Goal: Task Accomplishment & Management: Complete application form

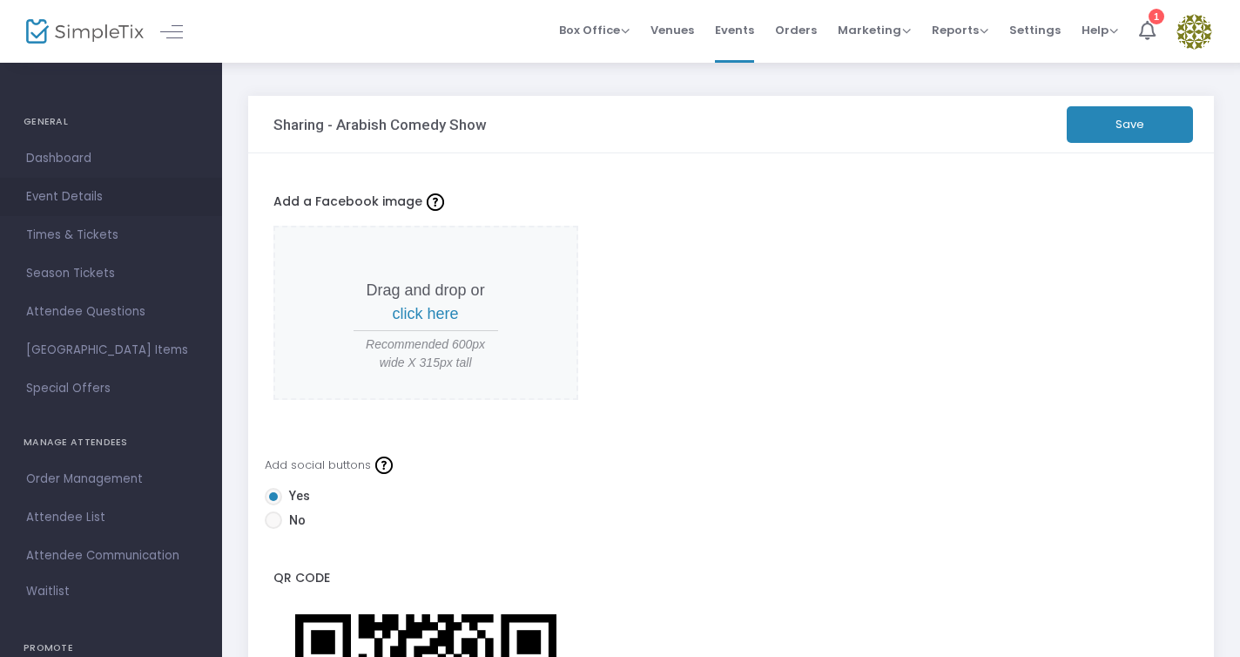
click at [68, 191] on span "Event Details" at bounding box center [111, 197] width 170 height 23
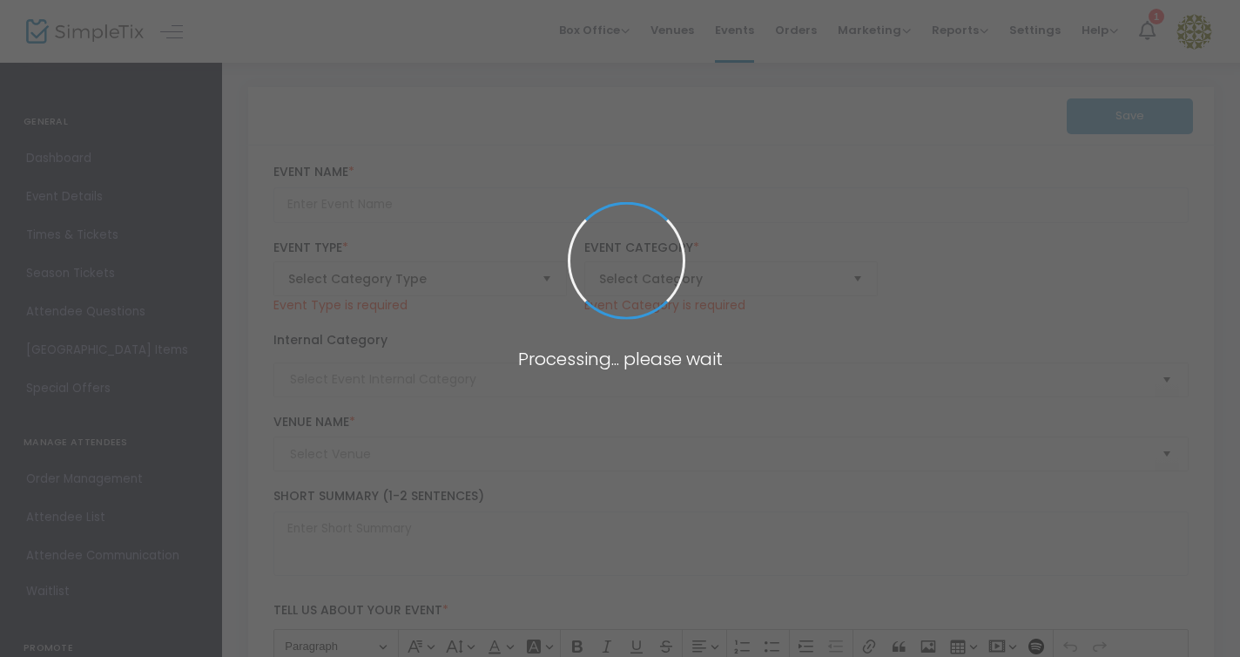
type input "Arabish Comedy Show"
type textarea "Arab-ish Improv ShowCome and join us for a night filled with laughter and creat…"
type input "Buy Tickets"
type input "[GEOGRAPHIC_DATA]"
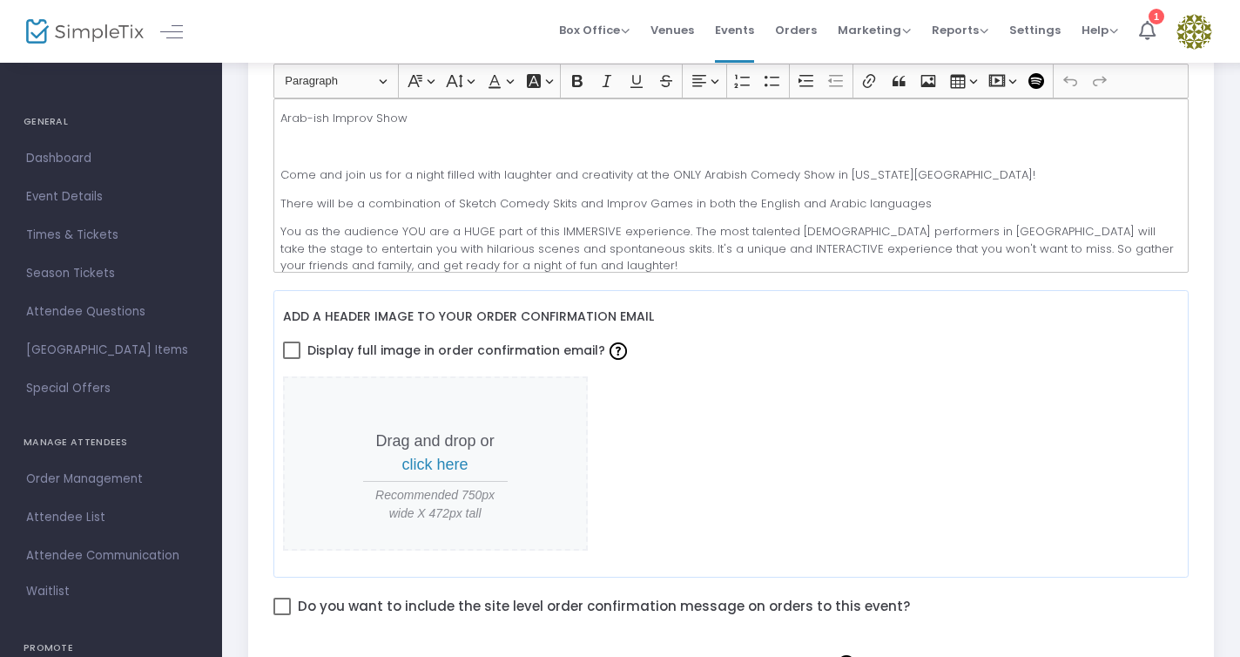
scroll to position [618, 0]
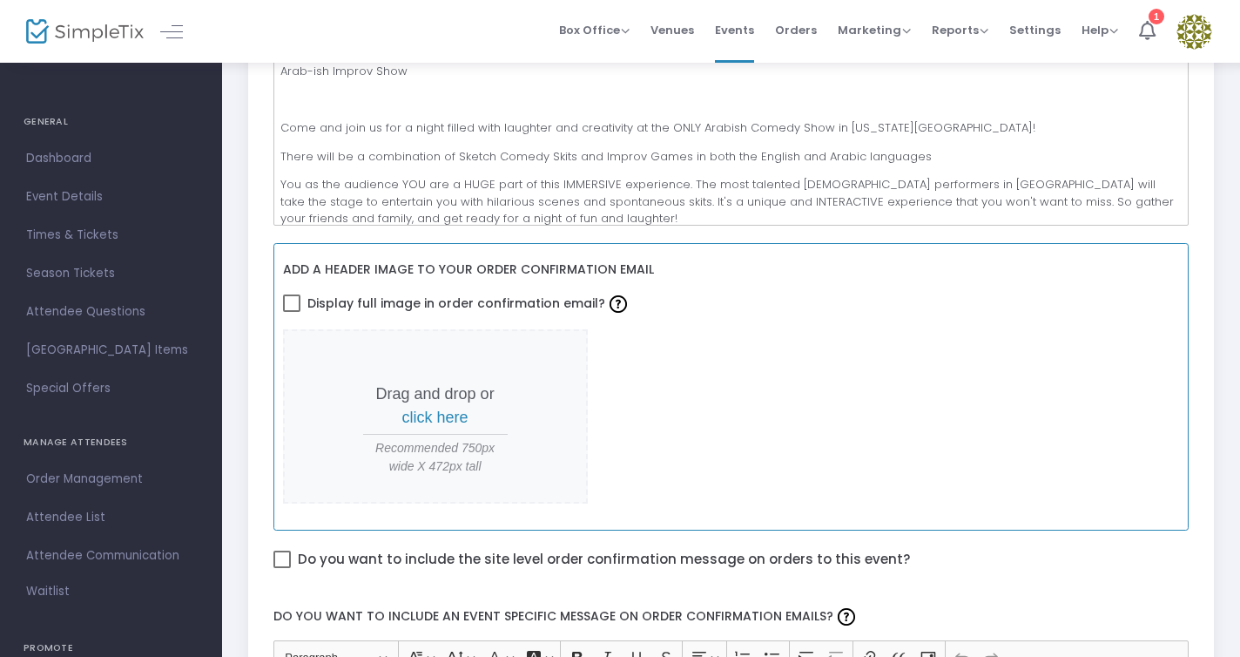
click at [438, 408] on span "click here" at bounding box center [435, 416] width 66 height 17
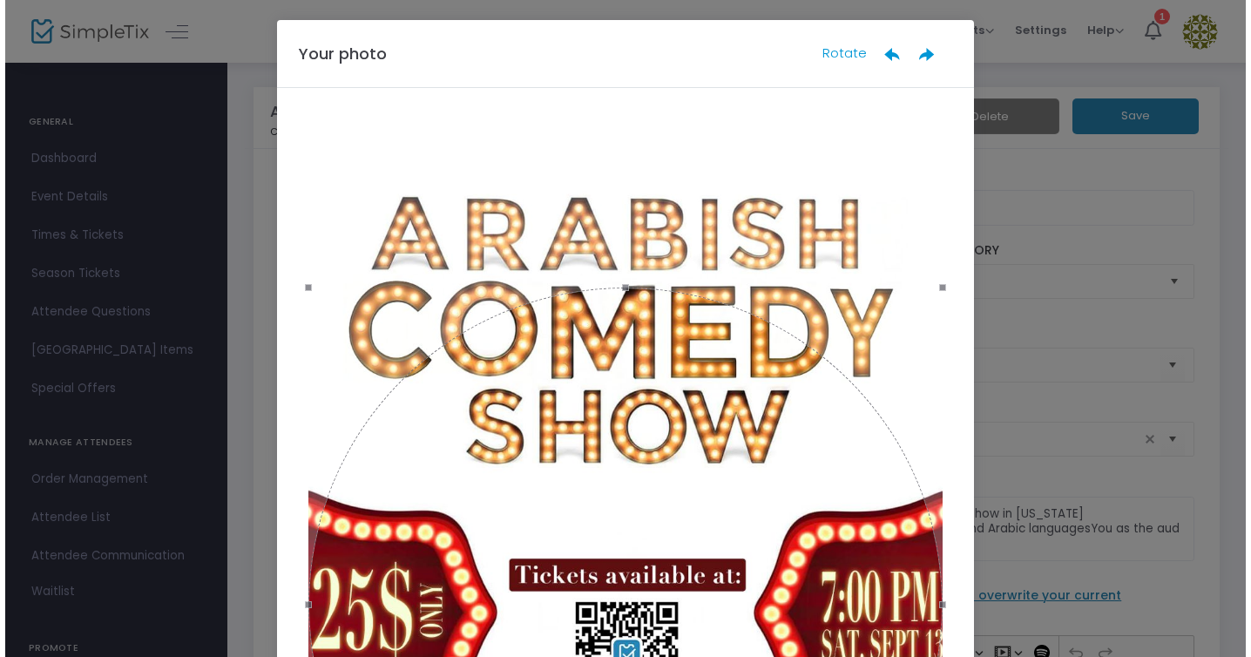
scroll to position [0, 0]
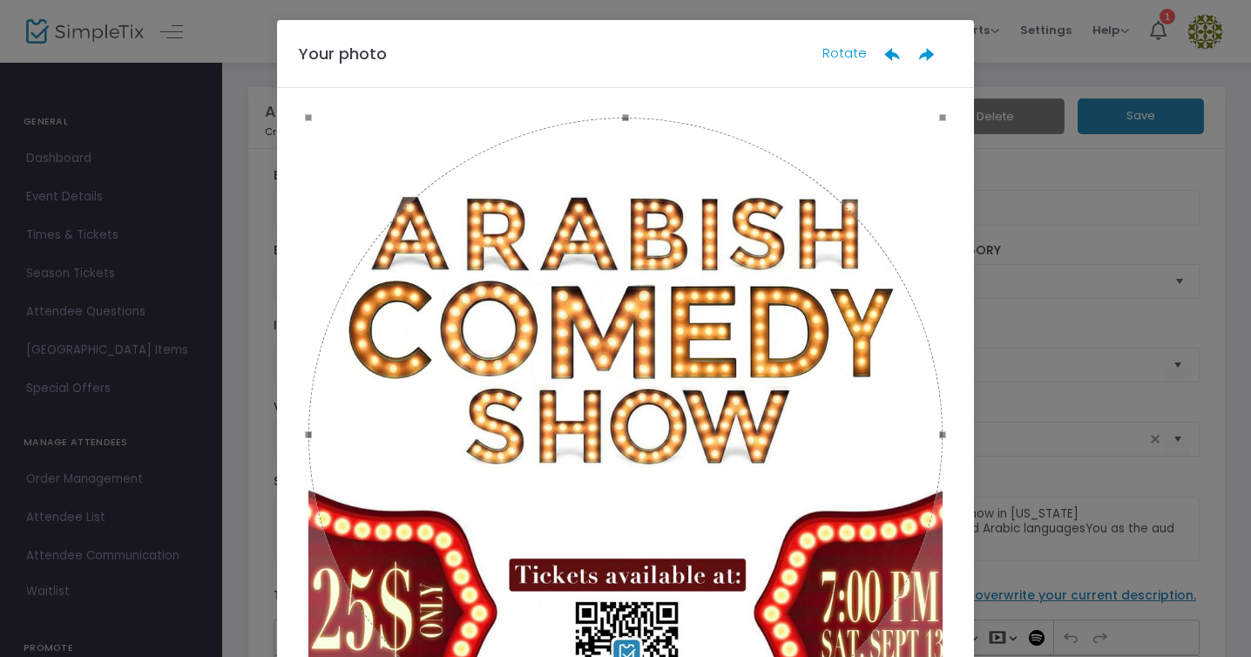
drag, startPoint x: 652, startPoint y: 442, endPoint x: 668, endPoint y: 268, distance: 174.0
click at [670, 269] on div at bounding box center [625, 435] width 634 height 634
drag, startPoint x: 656, startPoint y: 290, endPoint x: 668, endPoint y: 284, distance: 13.6
click at [668, 284] on div at bounding box center [625, 448] width 634 height 634
drag, startPoint x: 718, startPoint y: 180, endPoint x: 700, endPoint y: 169, distance: 21.5
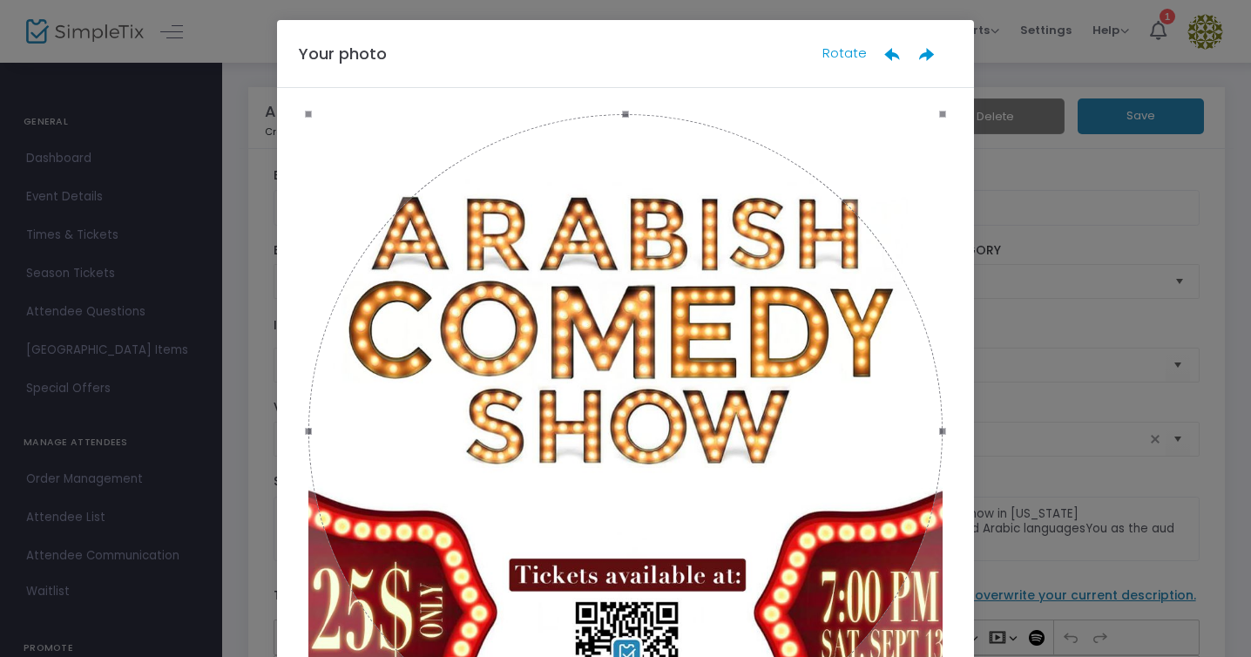
click at [700, 169] on div at bounding box center [625, 431] width 634 height 634
drag, startPoint x: 929, startPoint y: 114, endPoint x: 993, endPoint y: 44, distance: 95.0
click at [993, 44] on ngb-modal-window "Your photo Rotate Done" at bounding box center [625, 328] width 1251 height 657
drag, startPoint x: 731, startPoint y: 388, endPoint x: 745, endPoint y: 327, distance: 62.5
click at [745, 327] on div at bounding box center [625, 431] width 634 height 634
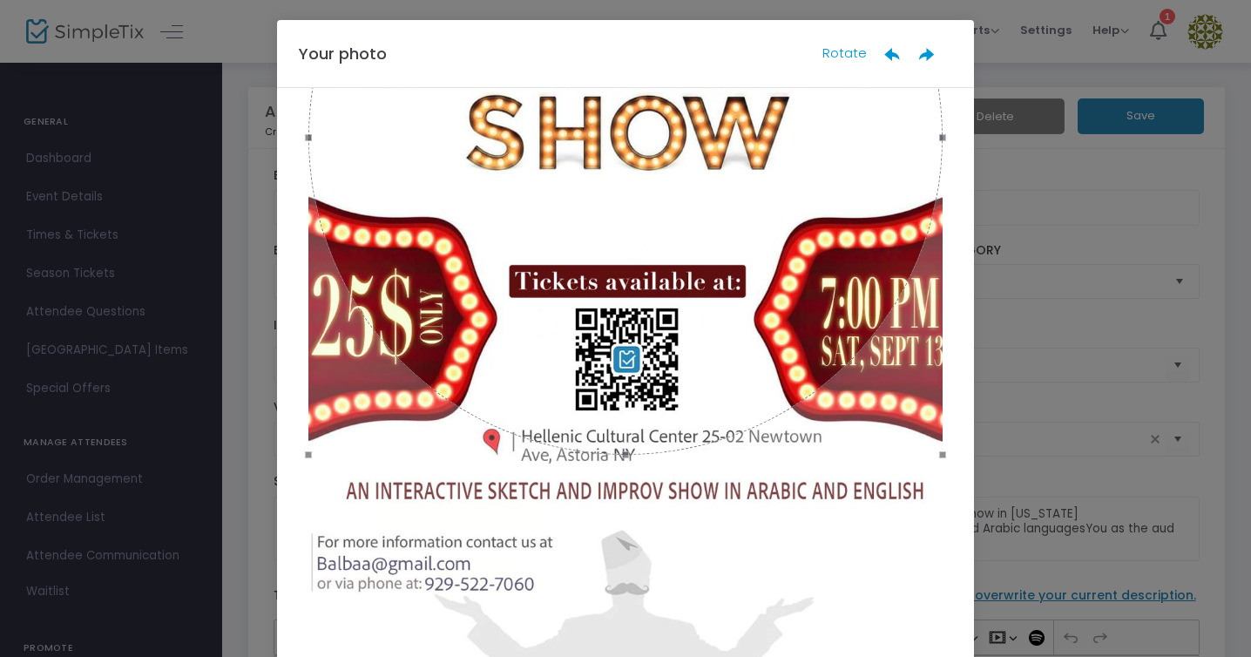
scroll to position [285, 0]
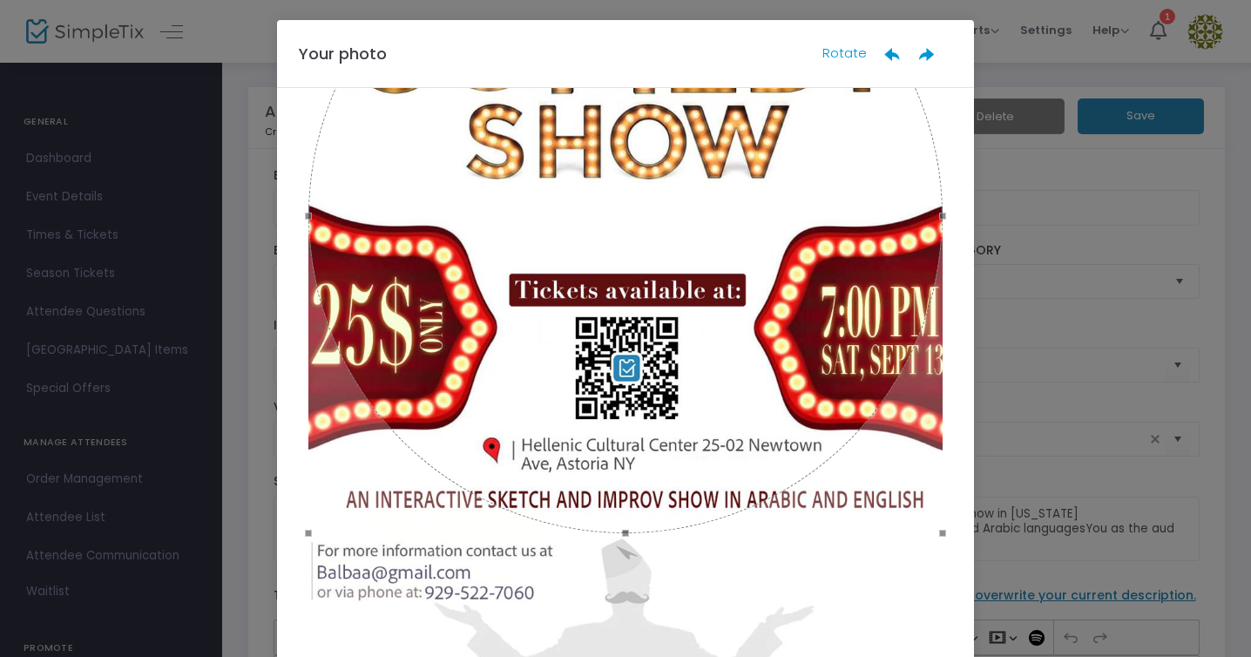
drag, startPoint x: 722, startPoint y: 239, endPoint x: 722, endPoint y: 307, distance: 67.9
click at [722, 307] on div at bounding box center [625, 216] width 634 height 634
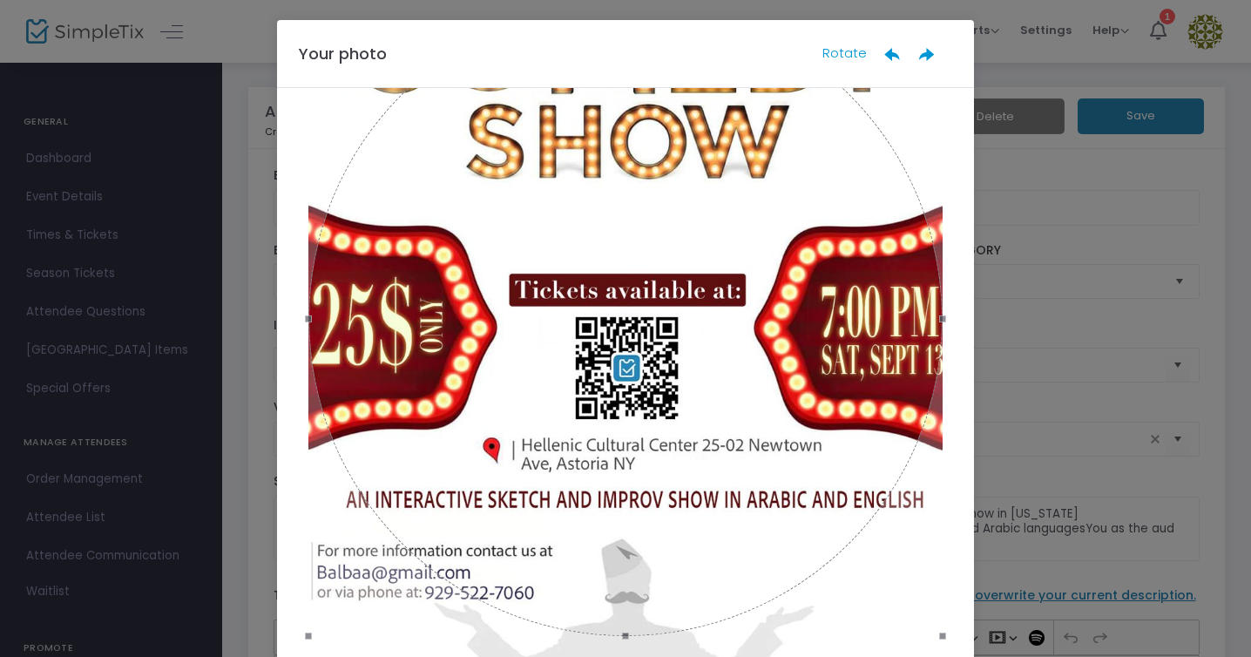
drag, startPoint x: 725, startPoint y: 284, endPoint x: 750, endPoint y: 385, distance: 103.9
click at [750, 385] on div at bounding box center [625, 319] width 634 height 634
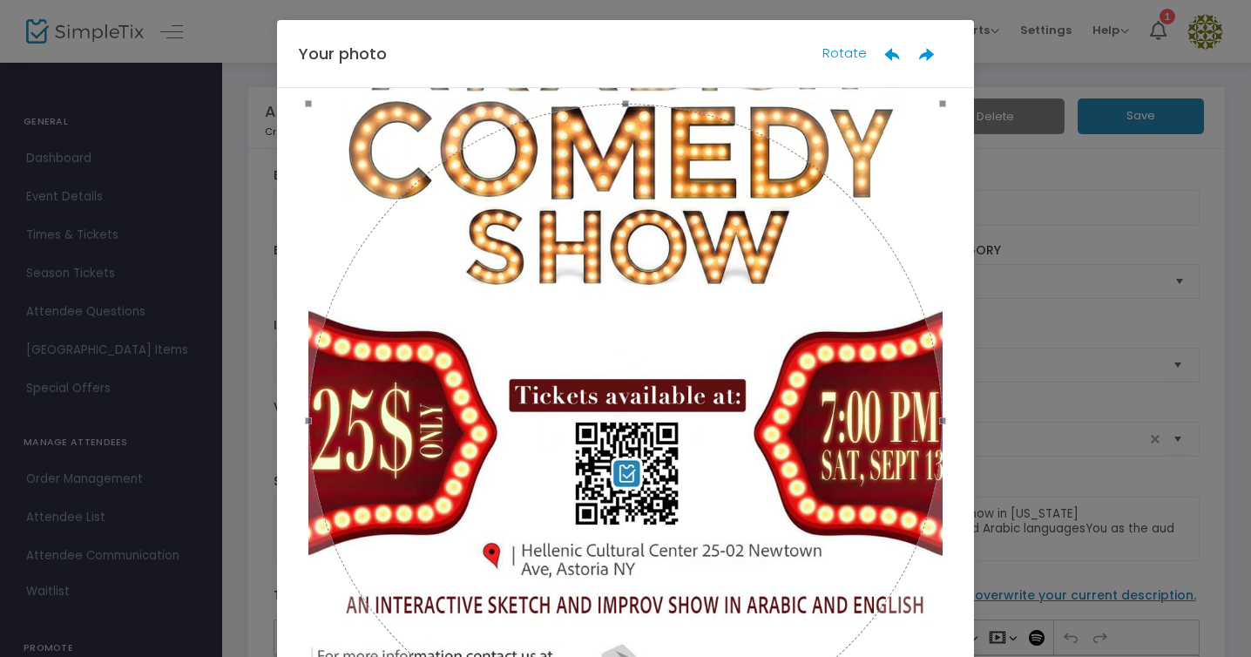
scroll to position [179, 0]
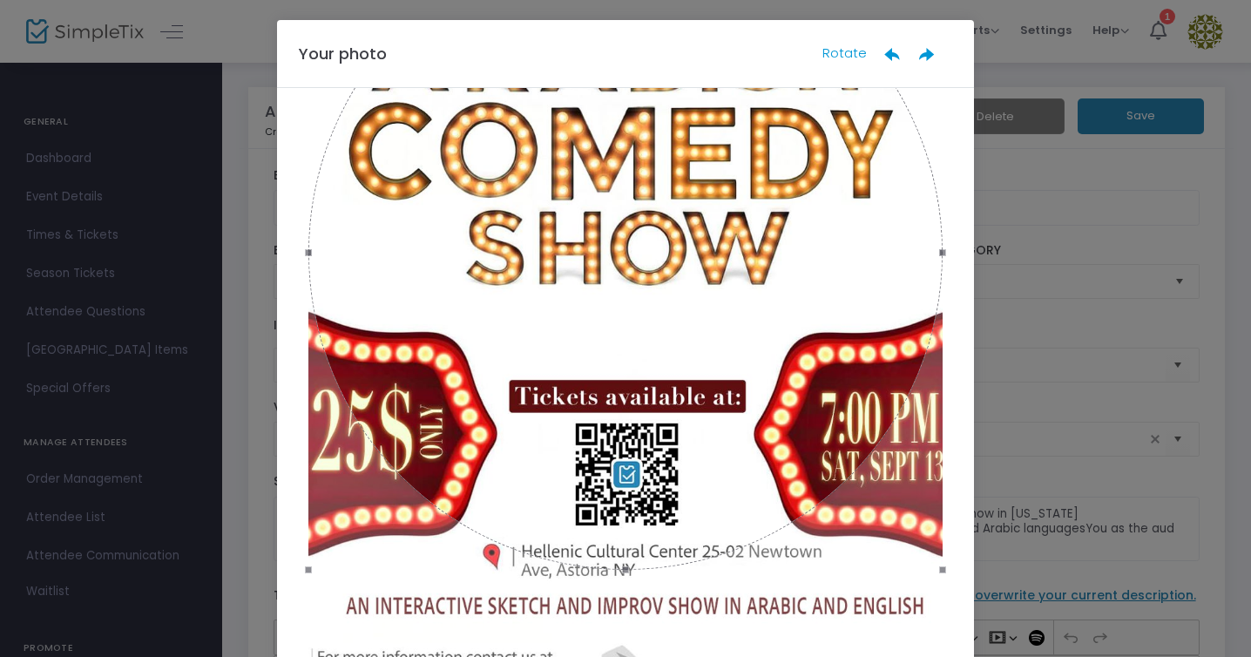
drag, startPoint x: 721, startPoint y: 262, endPoint x: 721, endPoint y: 68, distance: 194.2
click at [721, 68] on div "Your photo Rotate Done" at bounding box center [625, 399] width 697 height 759
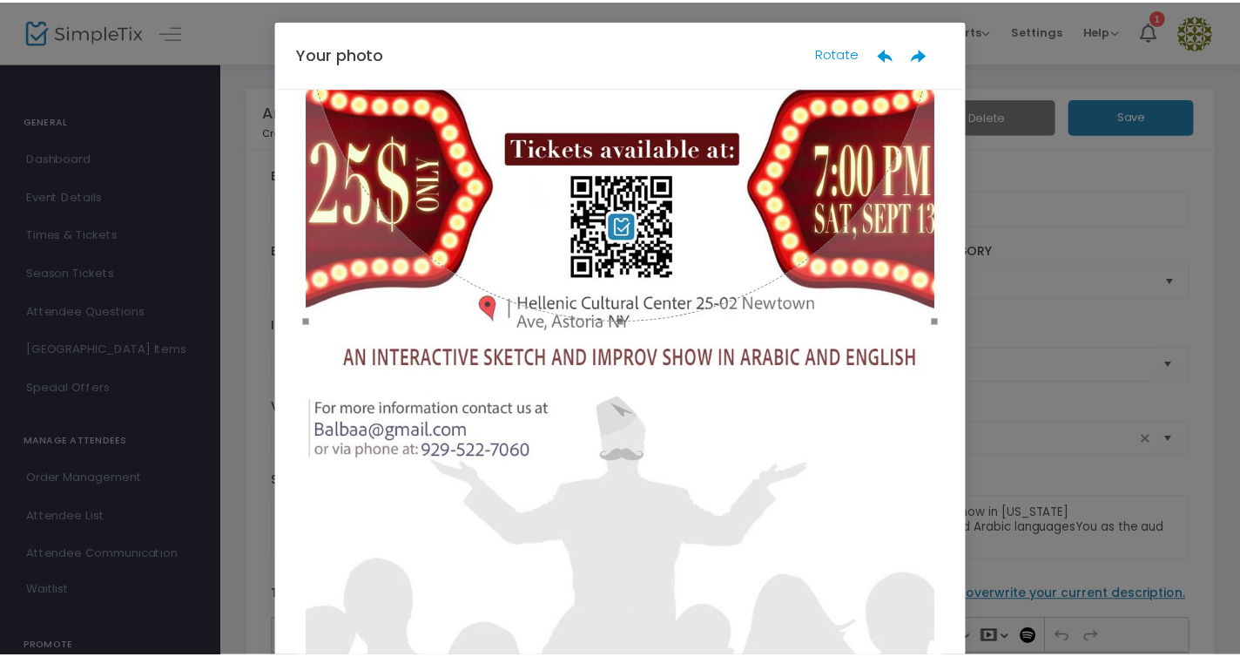
scroll to position [142, 0]
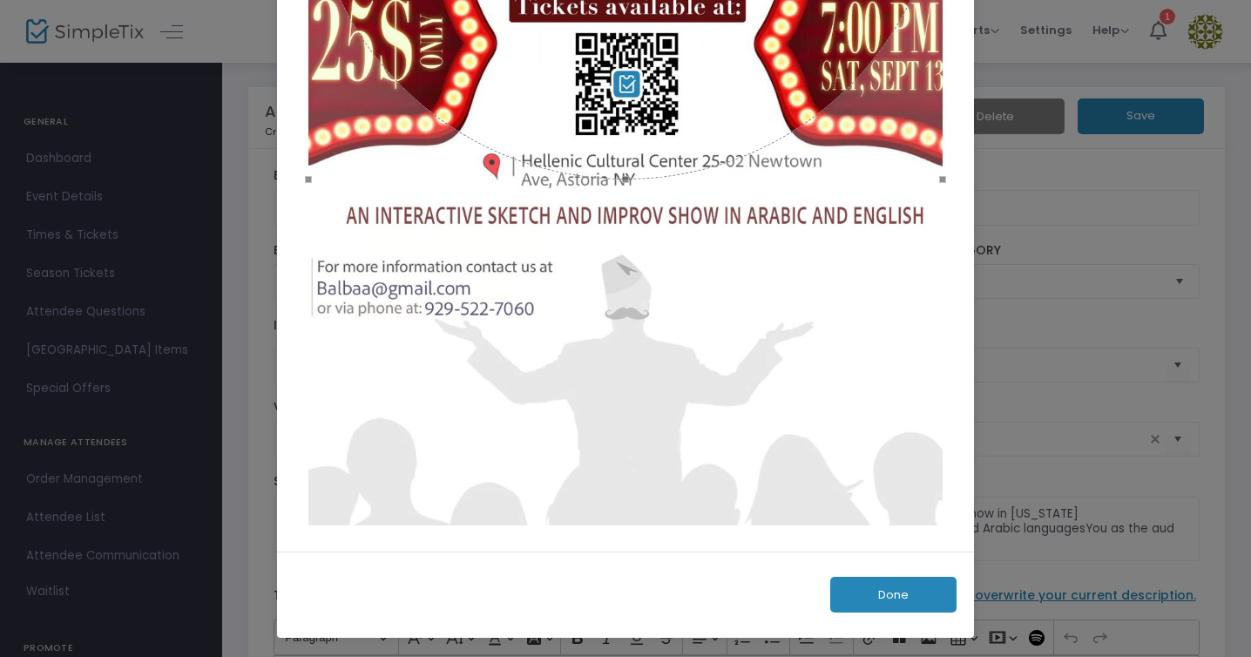
click at [892, 589] on button "Done" at bounding box center [893, 595] width 126 height 36
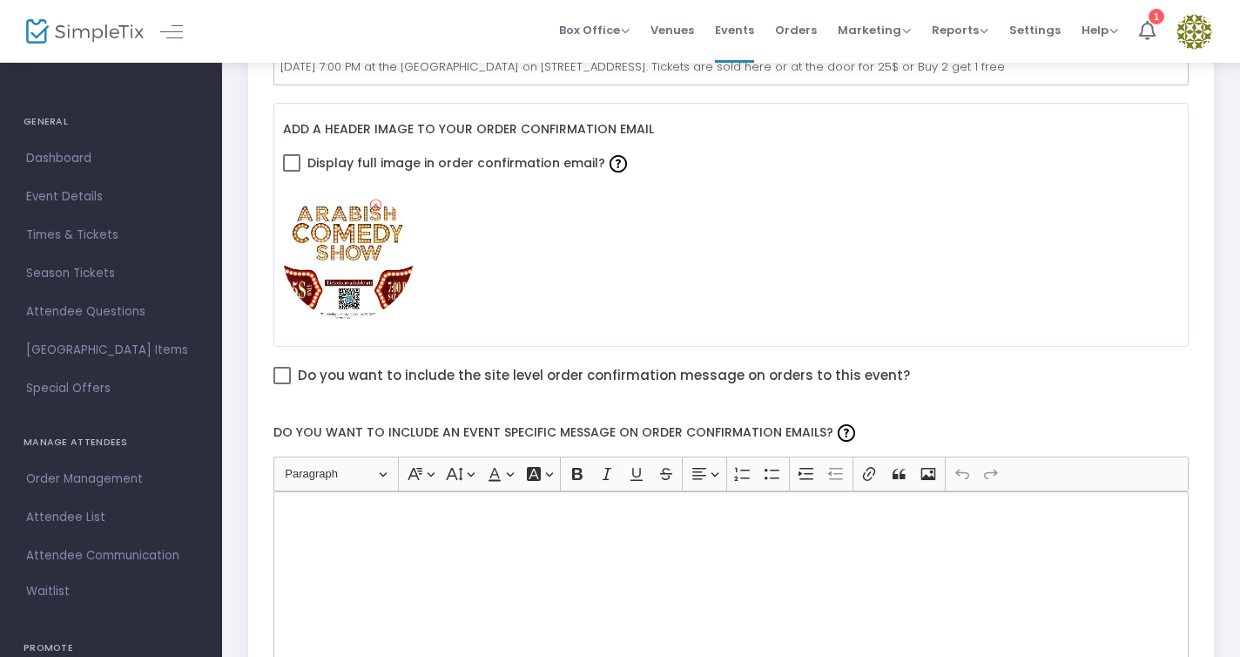
scroll to position [764, 0]
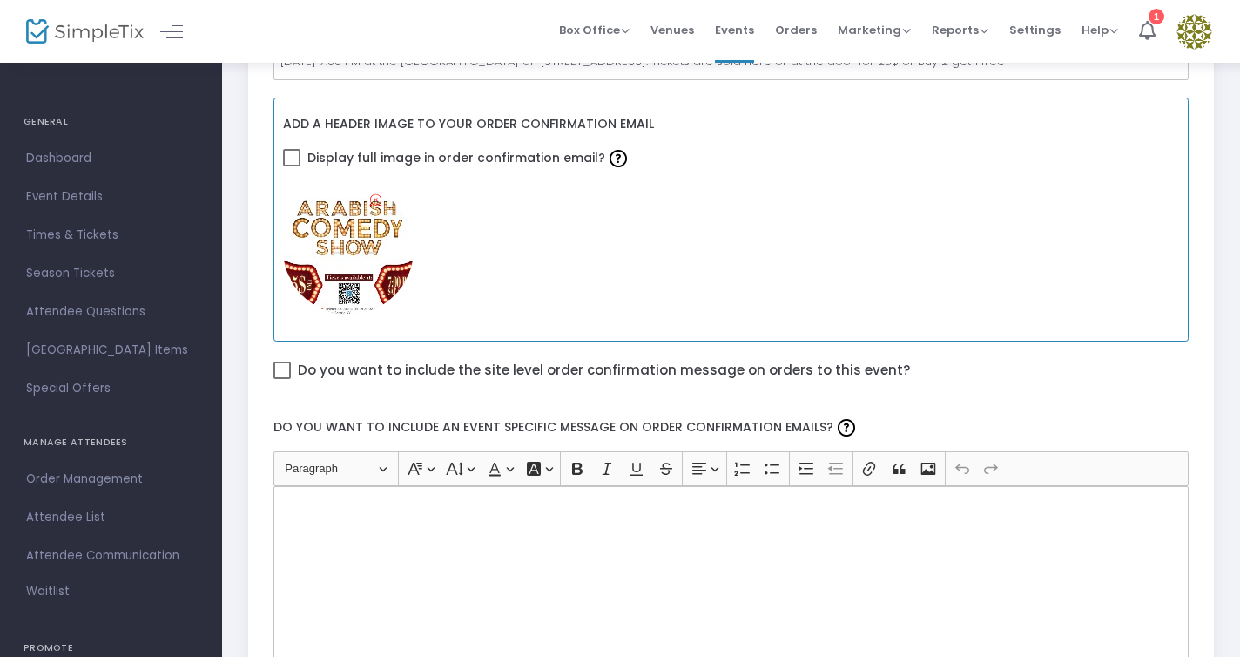
click at [377, 192] on icon at bounding box center [375, 200] width 11 height 17
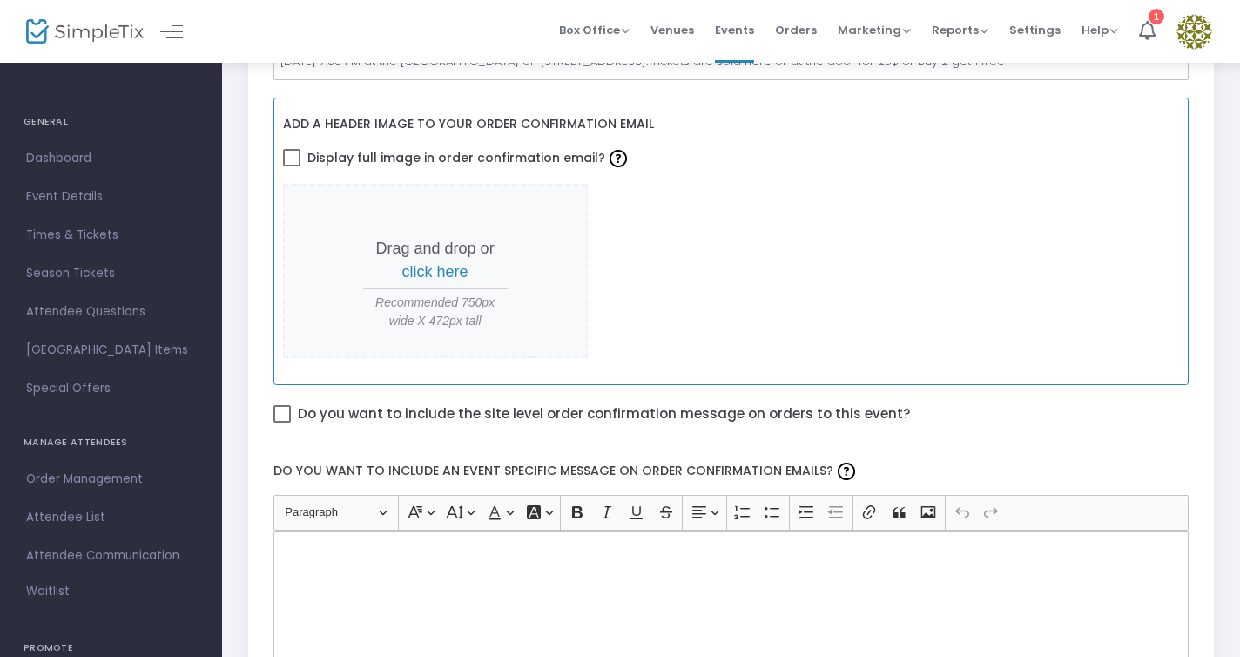
click at [438, 263] on span "click here" at bounding box center [435, 271] width 66 height 17
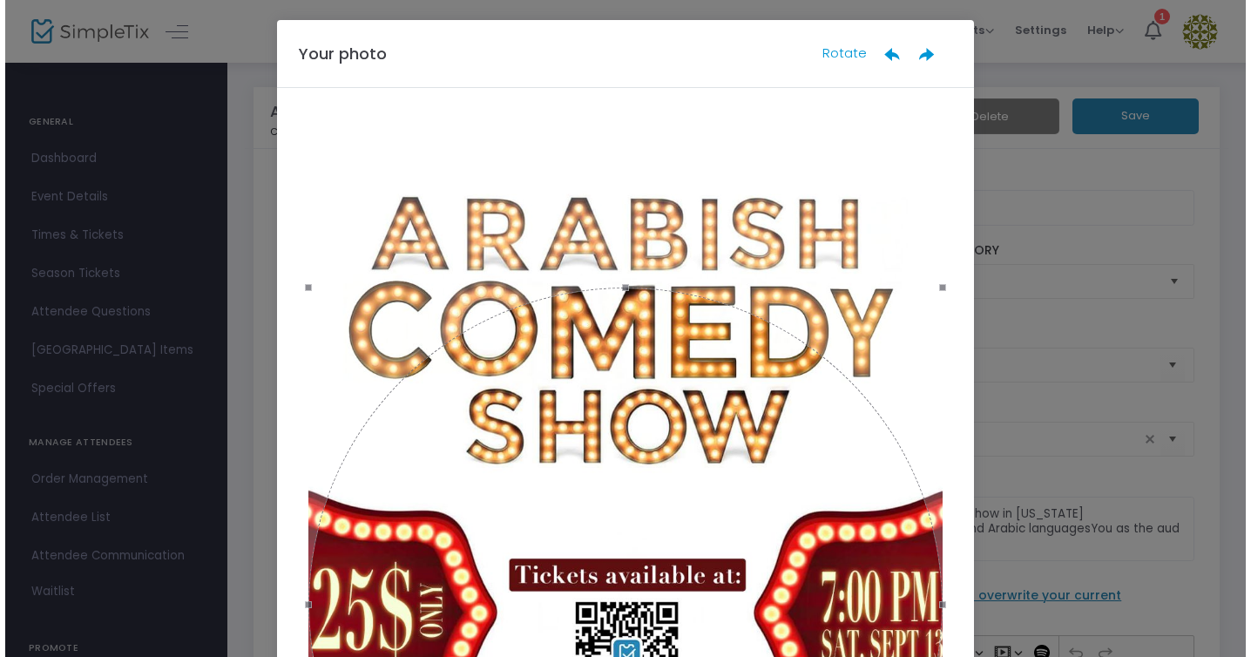
scroll to position [0, 0]
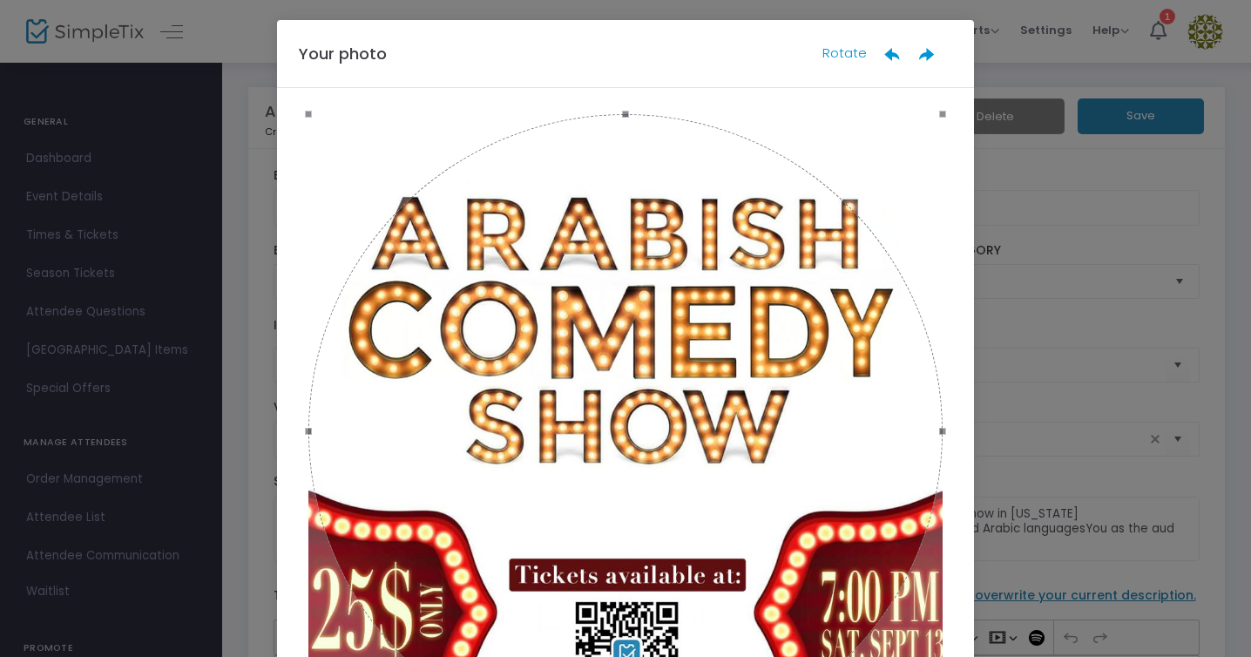
drag, startPoint x: 643, startPoint y: 439, endPoint x: 637, endPoint y: 252, distance: 187.3
click at [637, 252] on div at bounding box center [625, 431] width 634 height 634
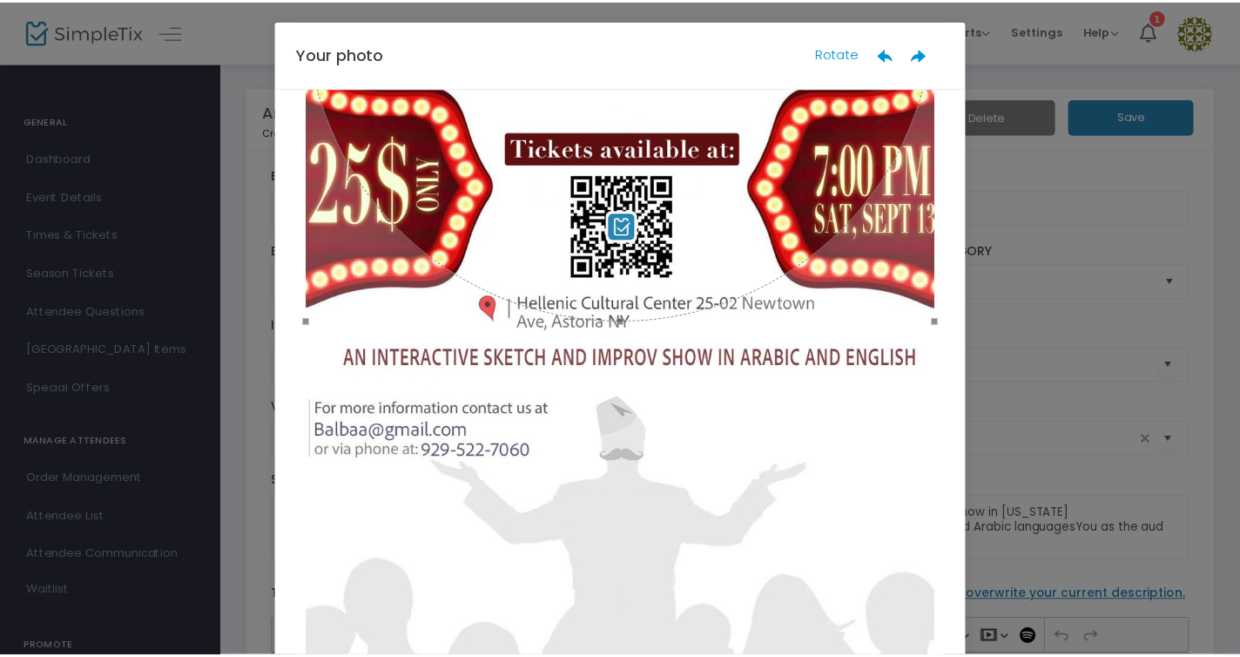
scroll to position [142, 0]
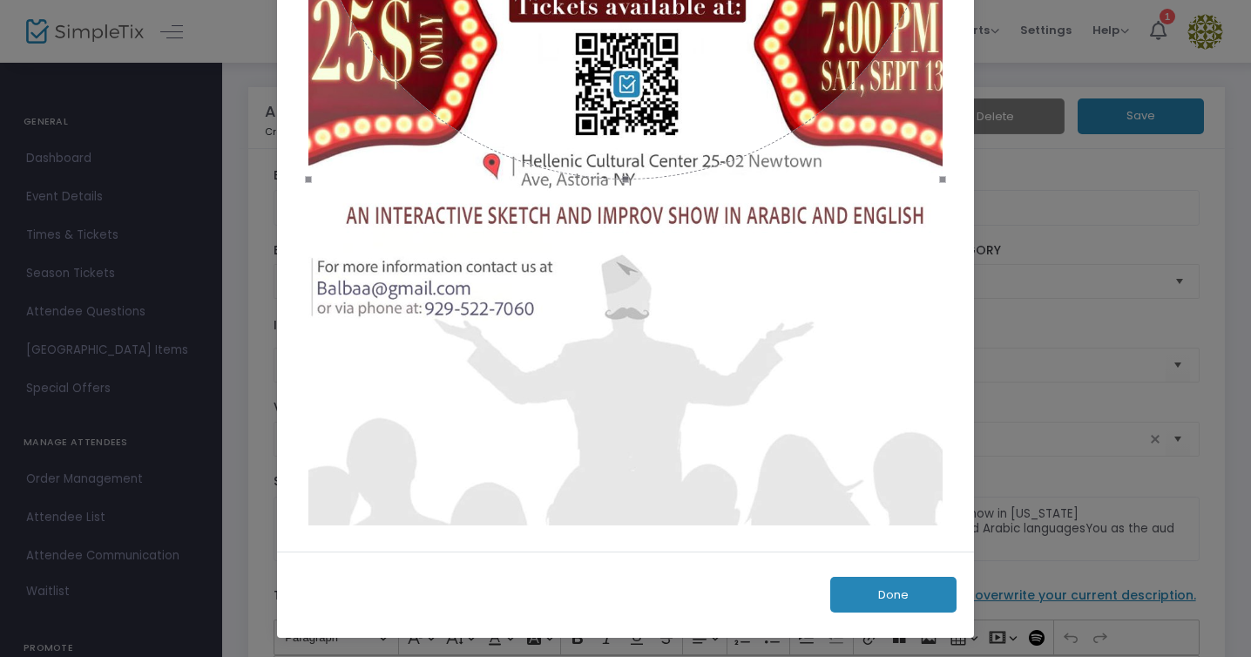
click at [908, 590] on button "Done" at bounding box center [893, 595] width 126 height 36
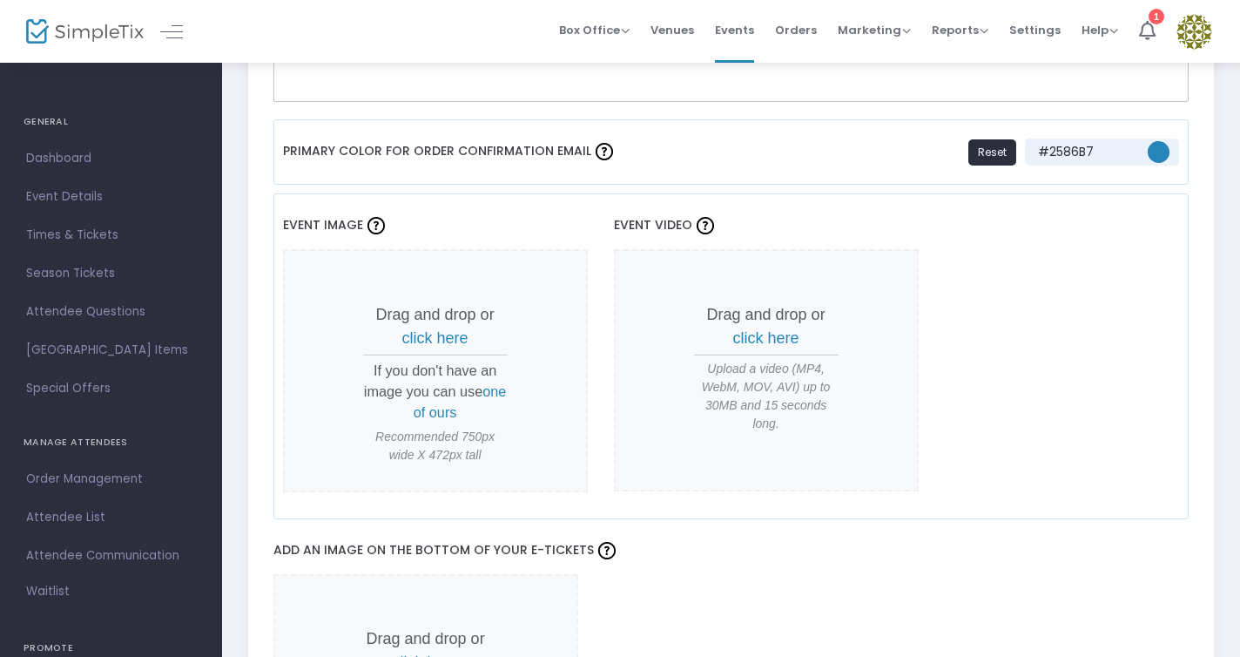
scroll to position [1324, 0]
click at [435, 327] on span "click here" at bounding box center [435, 335] width 66 height 17
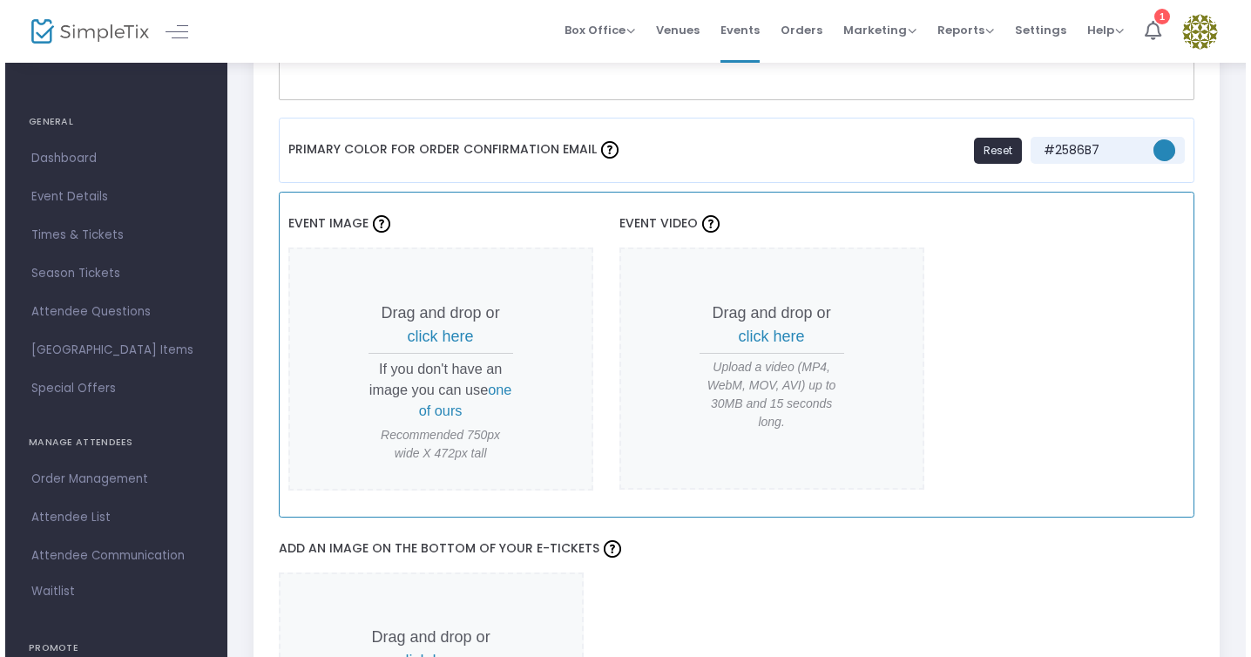
scroll to position [0, 0]
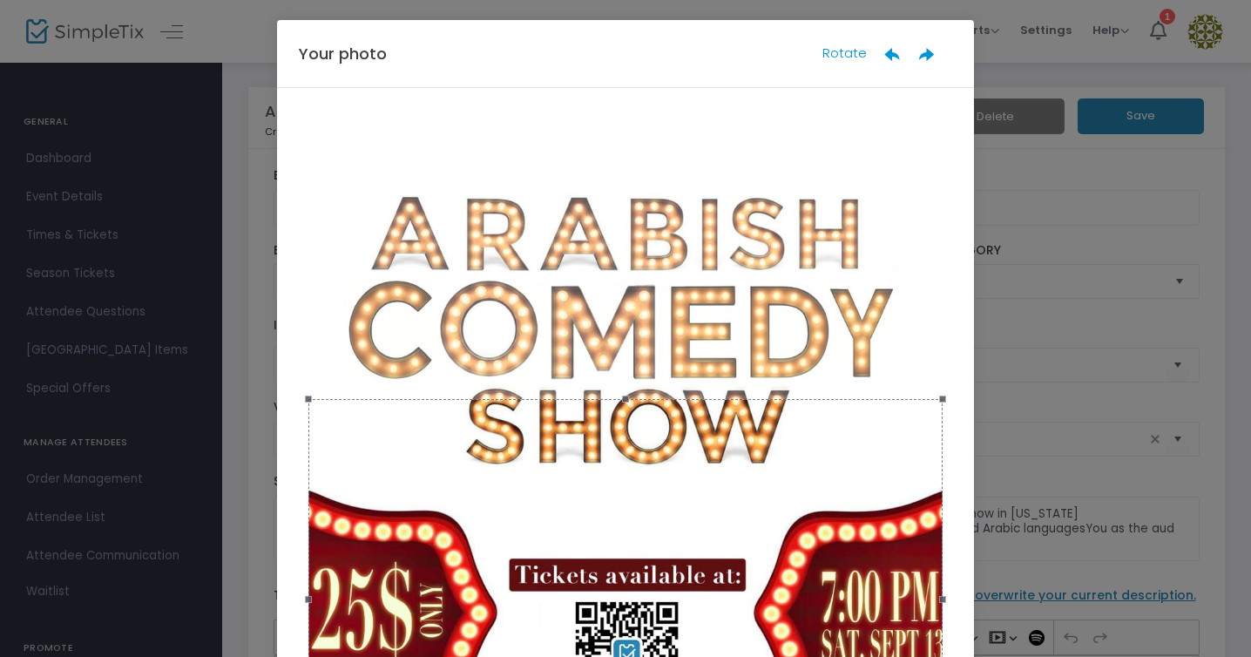
click at [772, 509] on div at bounding box center [625, 598] width 634 height 399
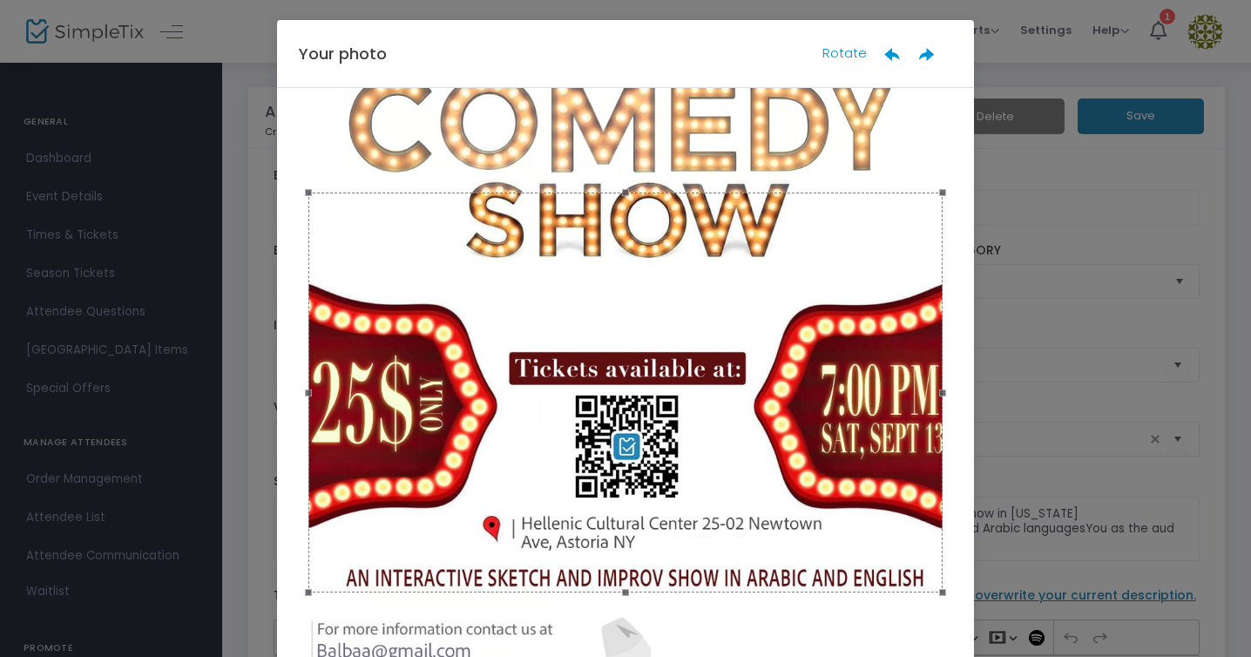
scroll to position [194, 0]
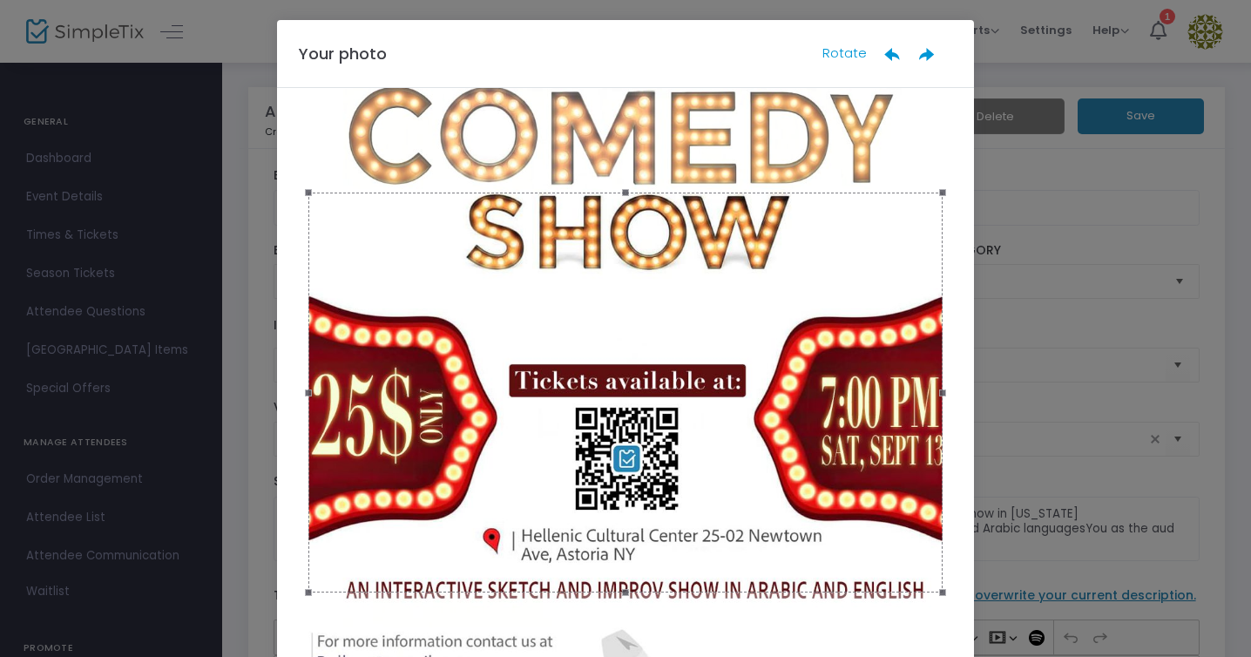
drag, startPoint x: 731, startPoint y: 263, endPoint x: 730, endPoint y: 251, distance: 12.2
click at [730, 251] on div at bounding box center [625, 391] width 634 height 399
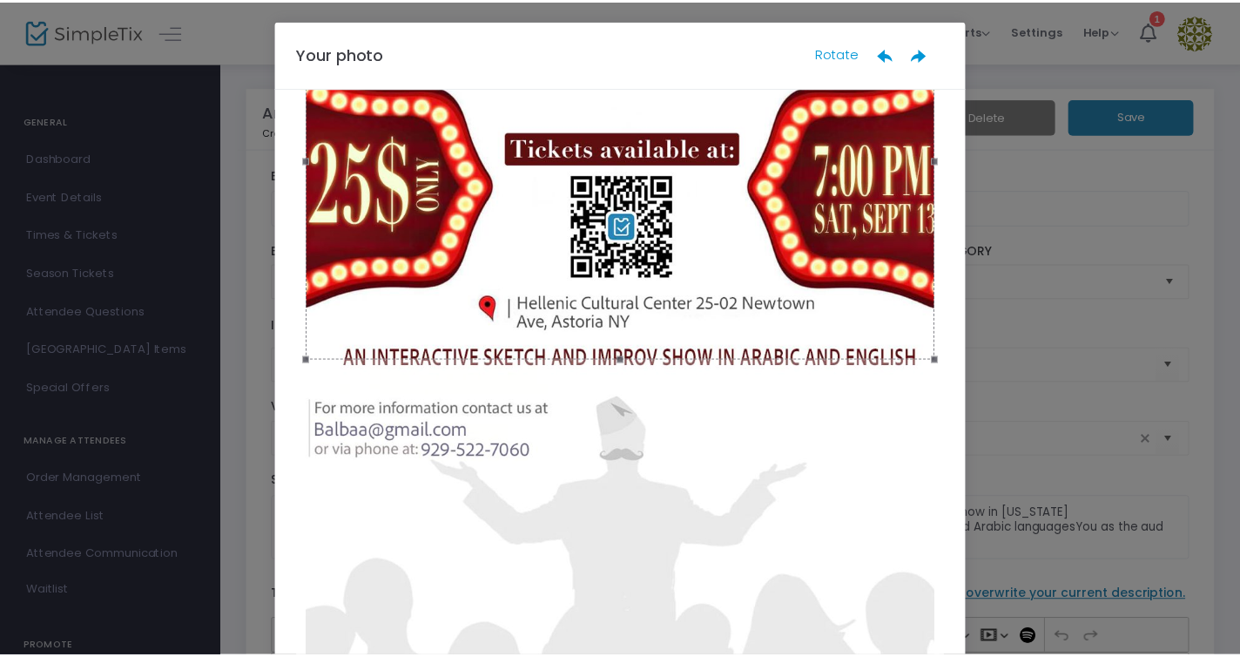
scroll to position [142, 0]
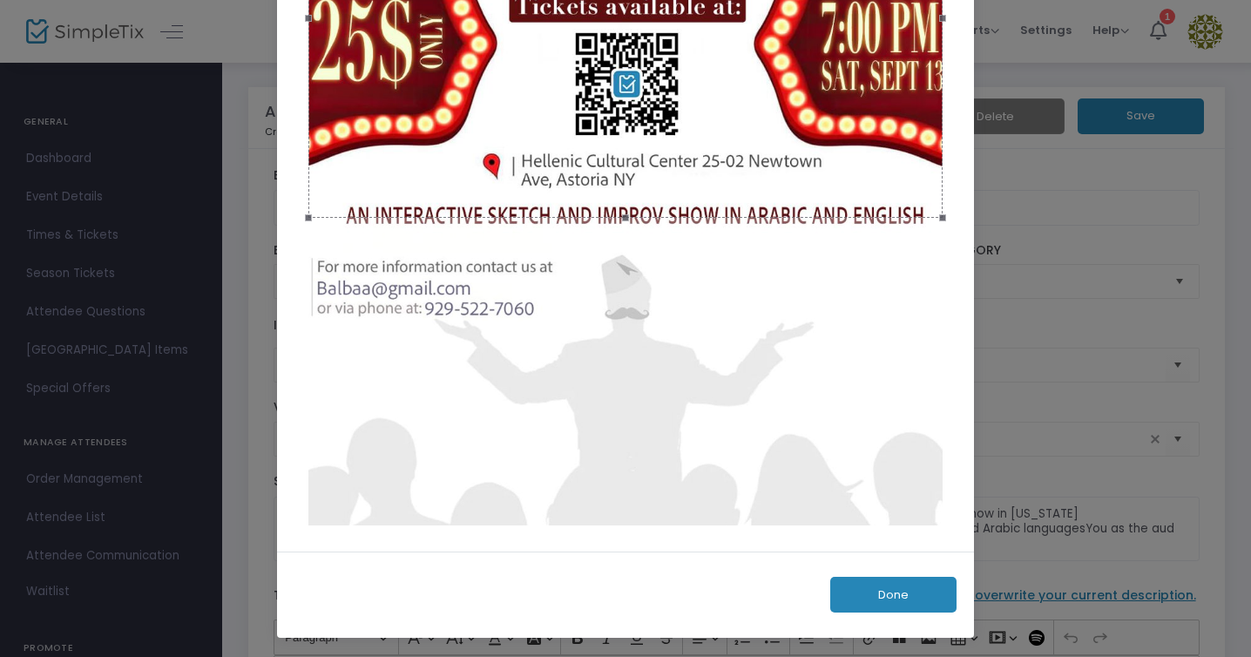
click at [908, 591] on button "Done" at bounding box center [893, 595] width 126 height 36
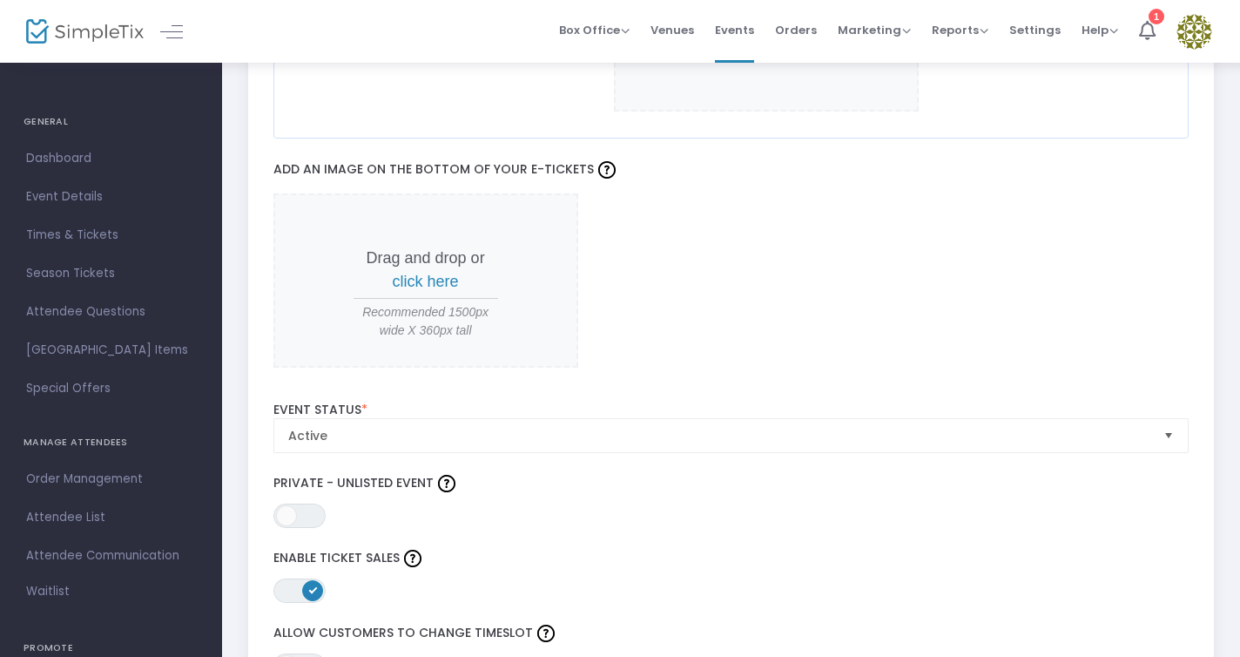
scroll to position [1691, 0]
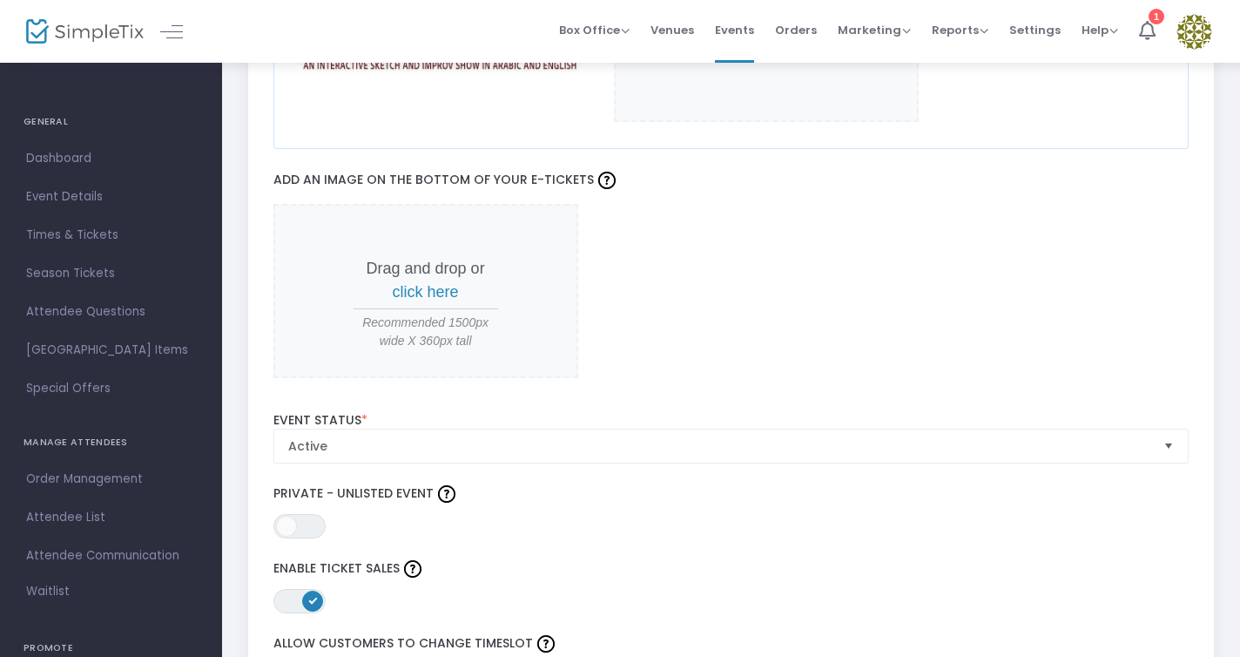
click at [418, 283] on span "click here" at bounding box center [426, 291] width 66 height 17
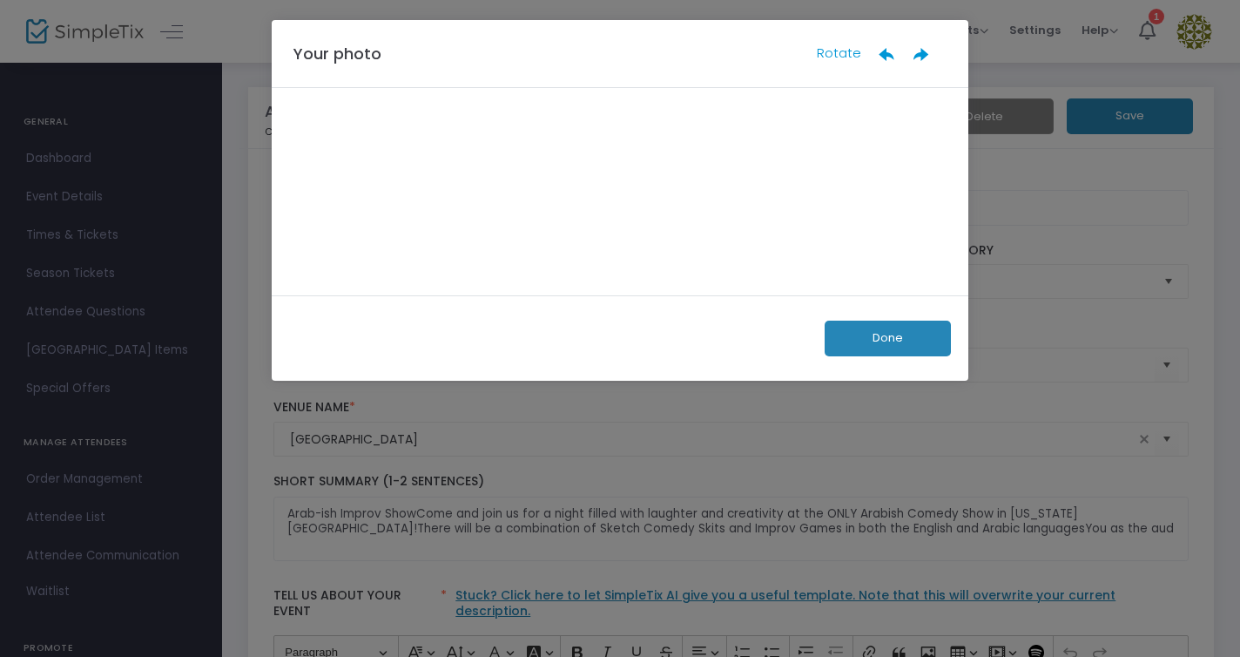
scroll to position [0, 0]
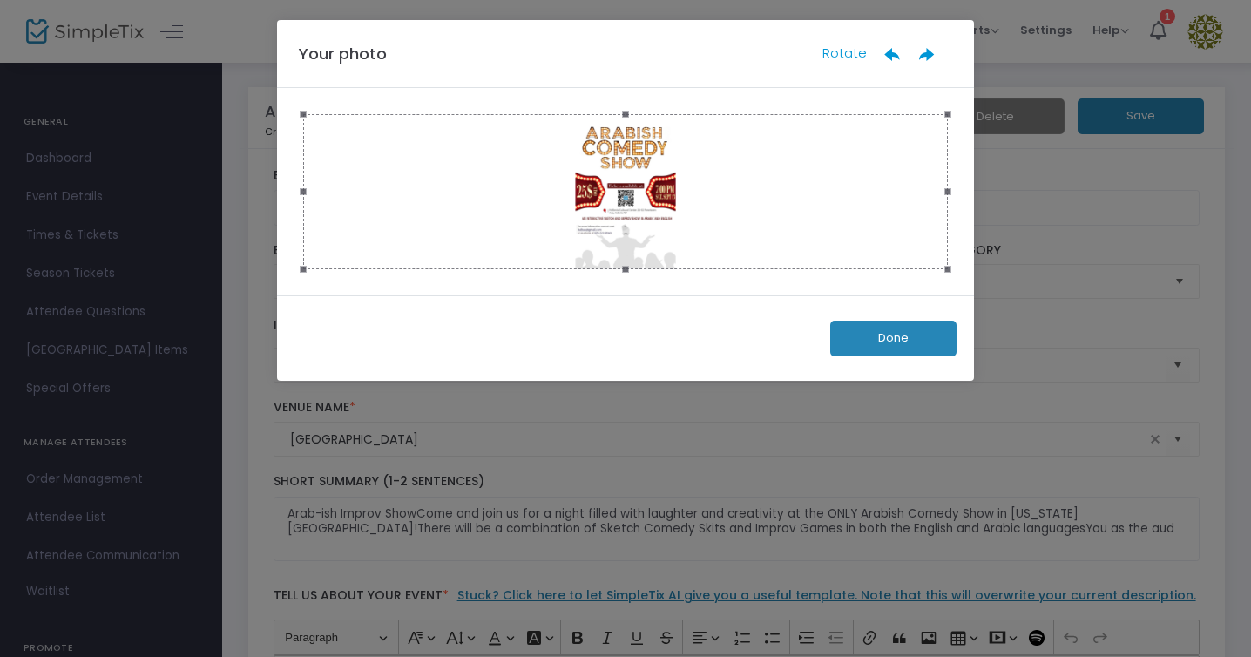
drag, startPoint x: 944, startPoint y: 266, endPoint x: 1093, endPoint y: 435, distance: 225.2
click at [1093, 435] on ngb-modal-window "Your photo Rotate Done" at bounding box center [625, 328] width 1251 height 657
click at [915, 340] on button "Done" at bounding box center [893, 338] width 126 height 36
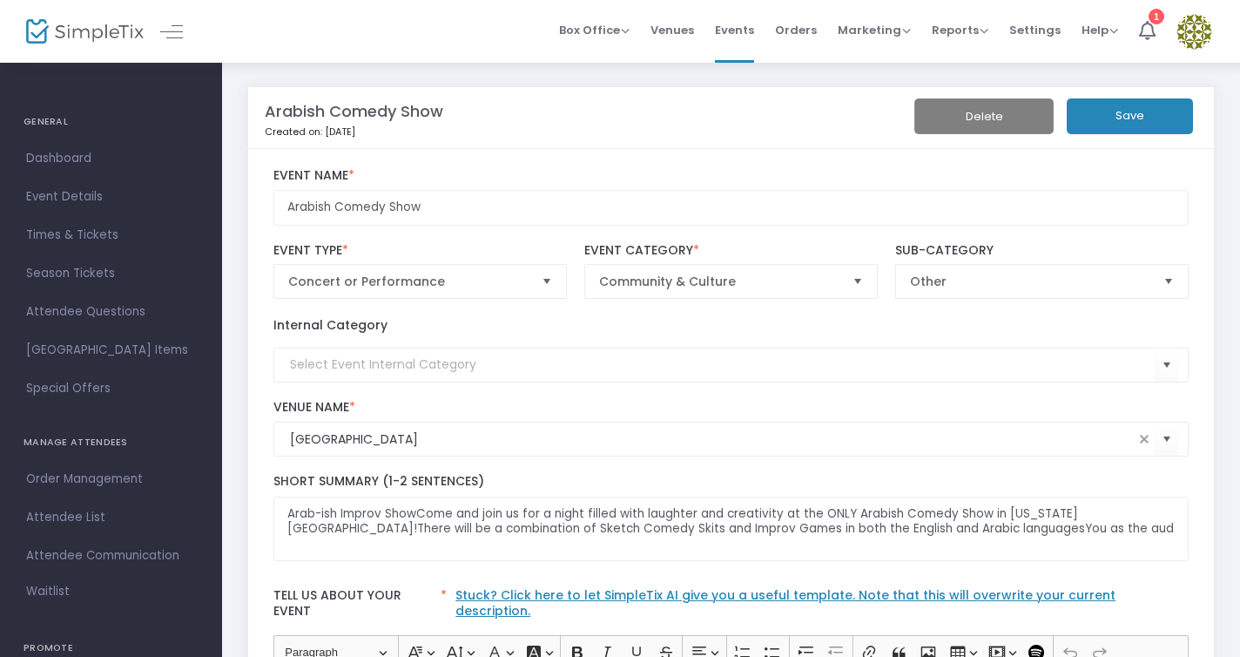
click at [1116, 118] on button "Save" at bounding box center [1130, 116] width 126 height 36
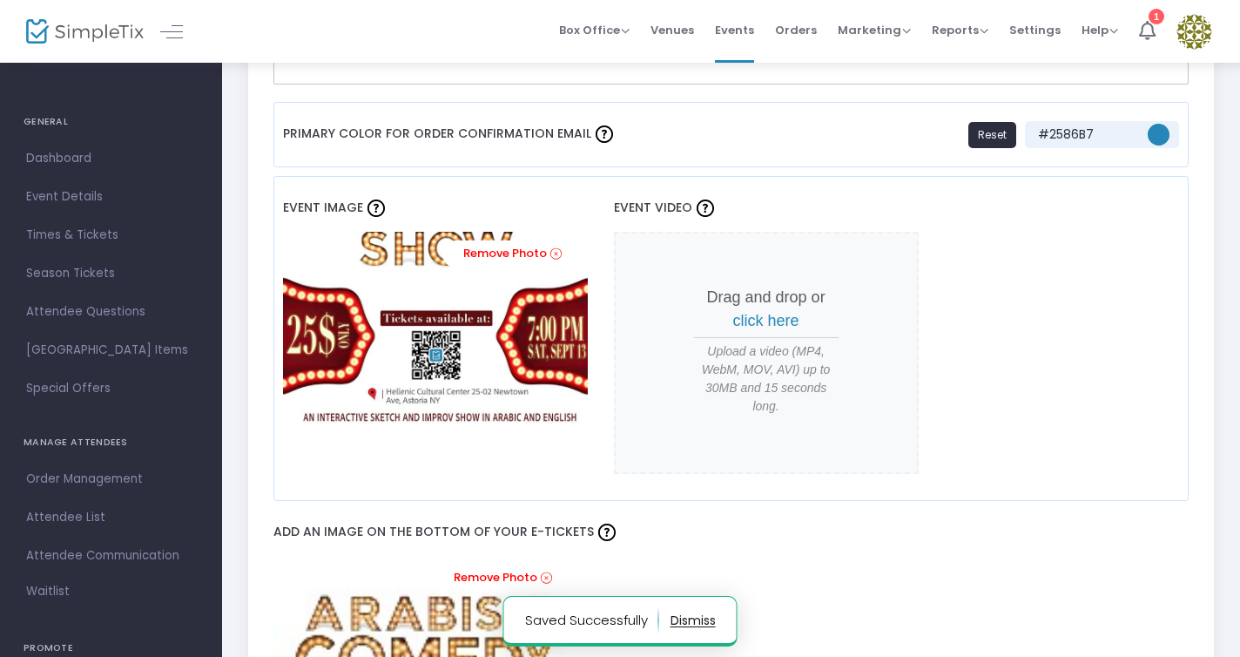
scroll to position [1343, 0]
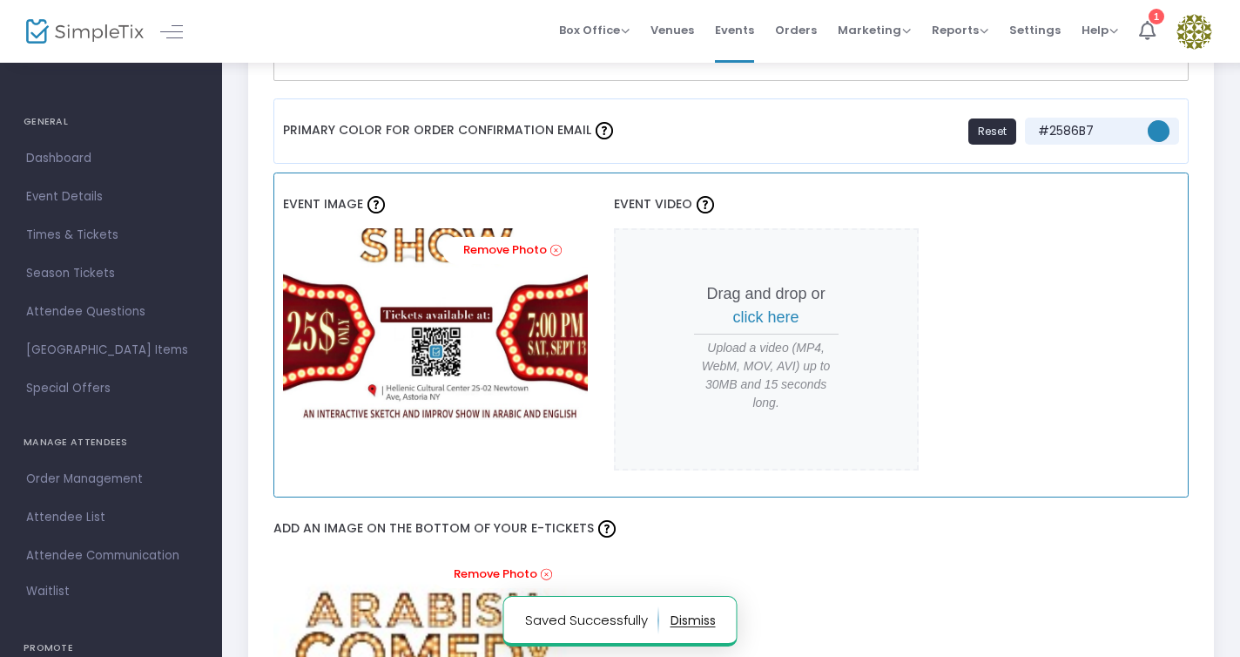
click at [755, 308] on span "click here" at bounding box center [766, 316] width 66 height 17
